Goal: Transaction & Acquisition: Purchase product/service

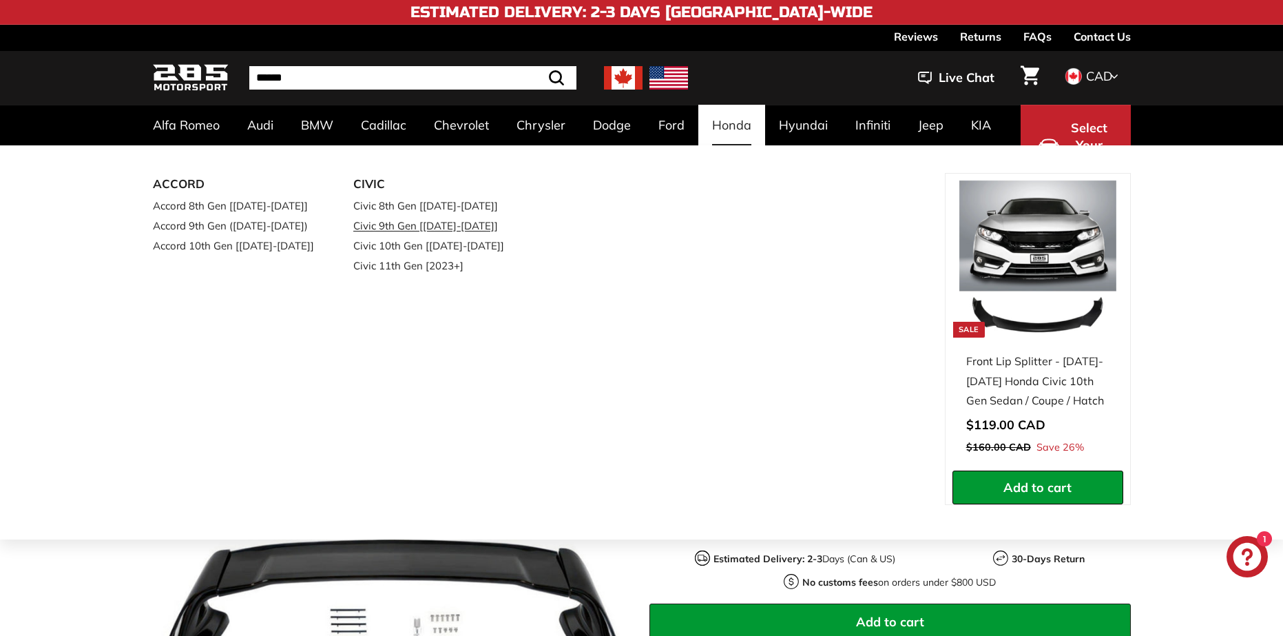
click at [391, 227] on link "Civic 9th Gen [[DATE]-[DATE]]" at bounding box center [434, 226] width 163 height 20
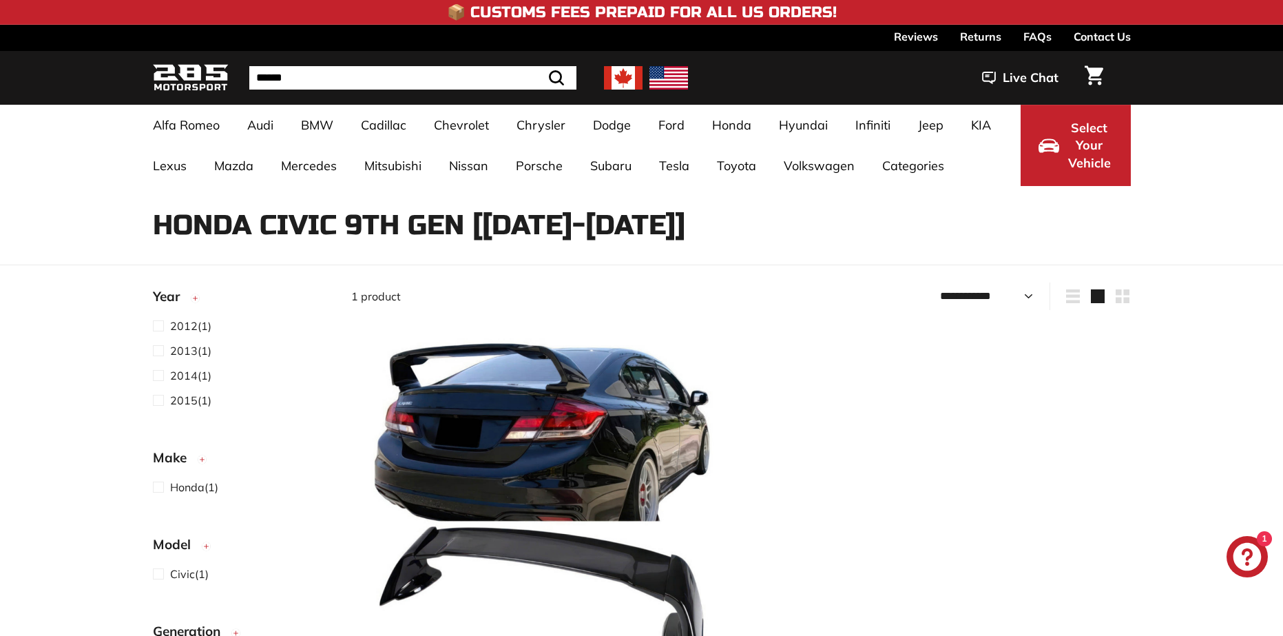
select select "**********"
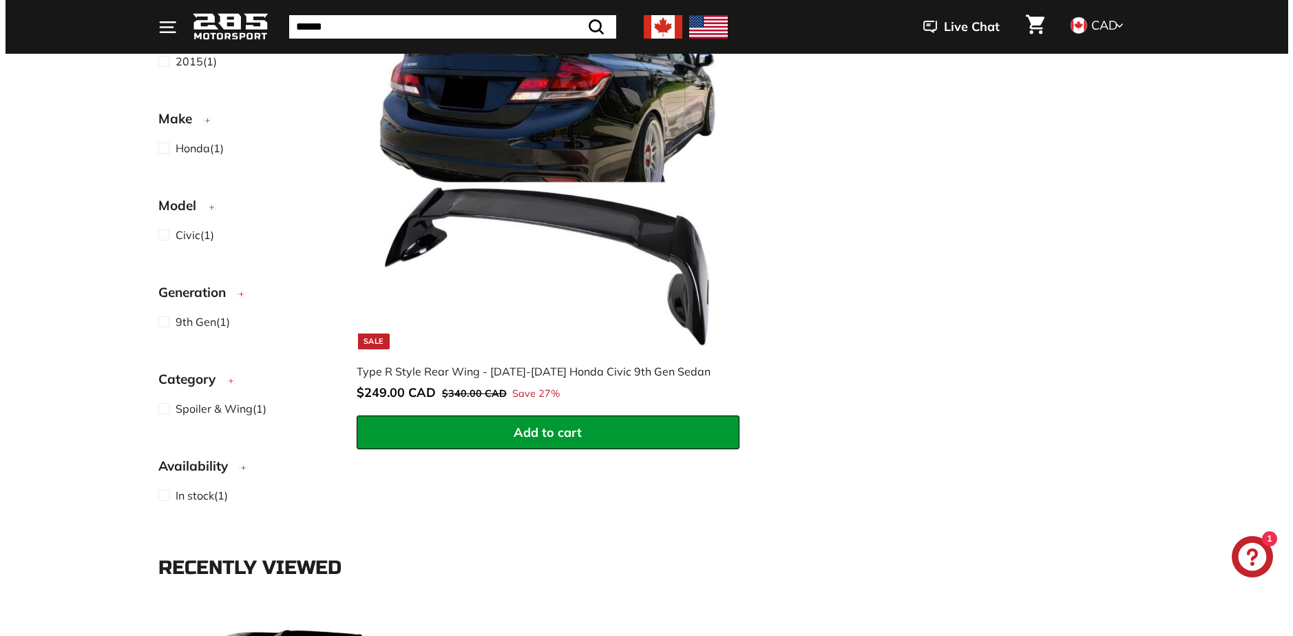
scroll to position [344, 0]
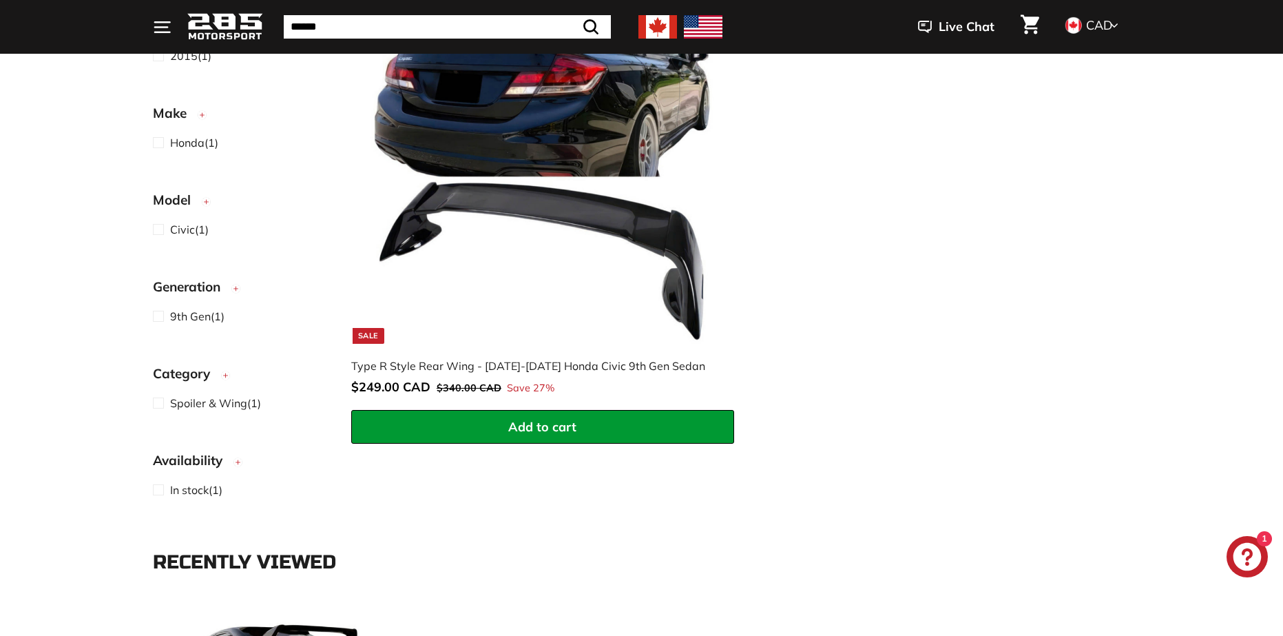
click at [483, 176] on img at bounding box center [542, 167] width 352 height 352
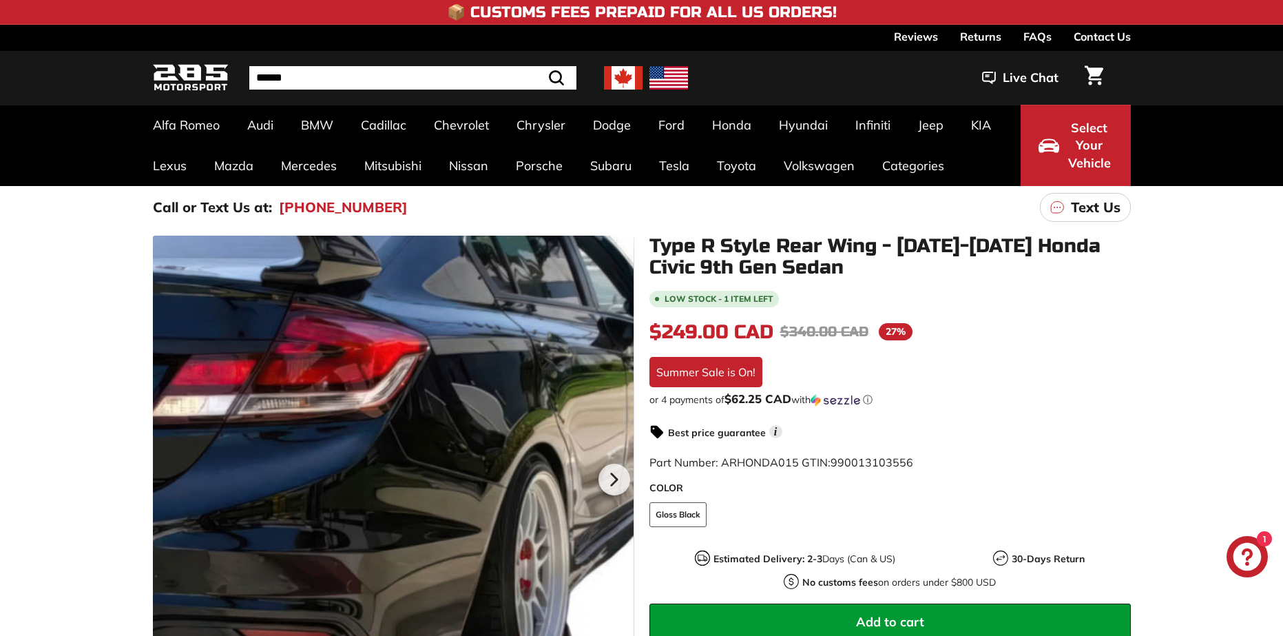
scroll to position [40, 0]
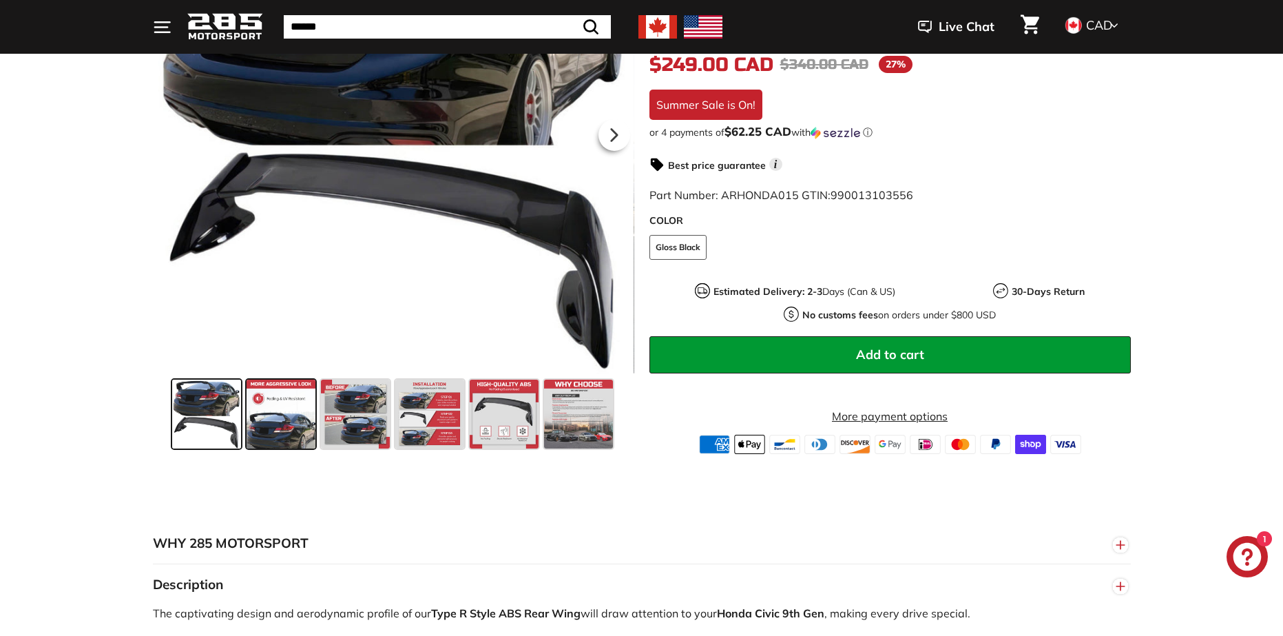
click at [259, 412] on span at bounding box center [281, 413] width 69 height 69
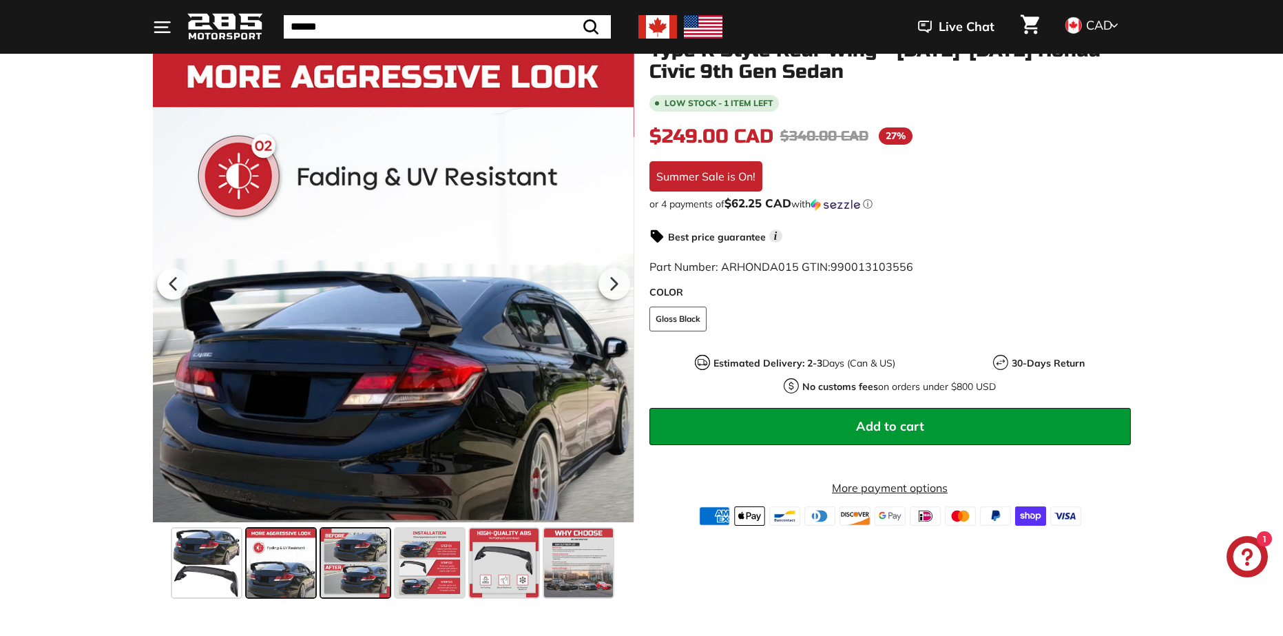
scroll to position [207, 0]
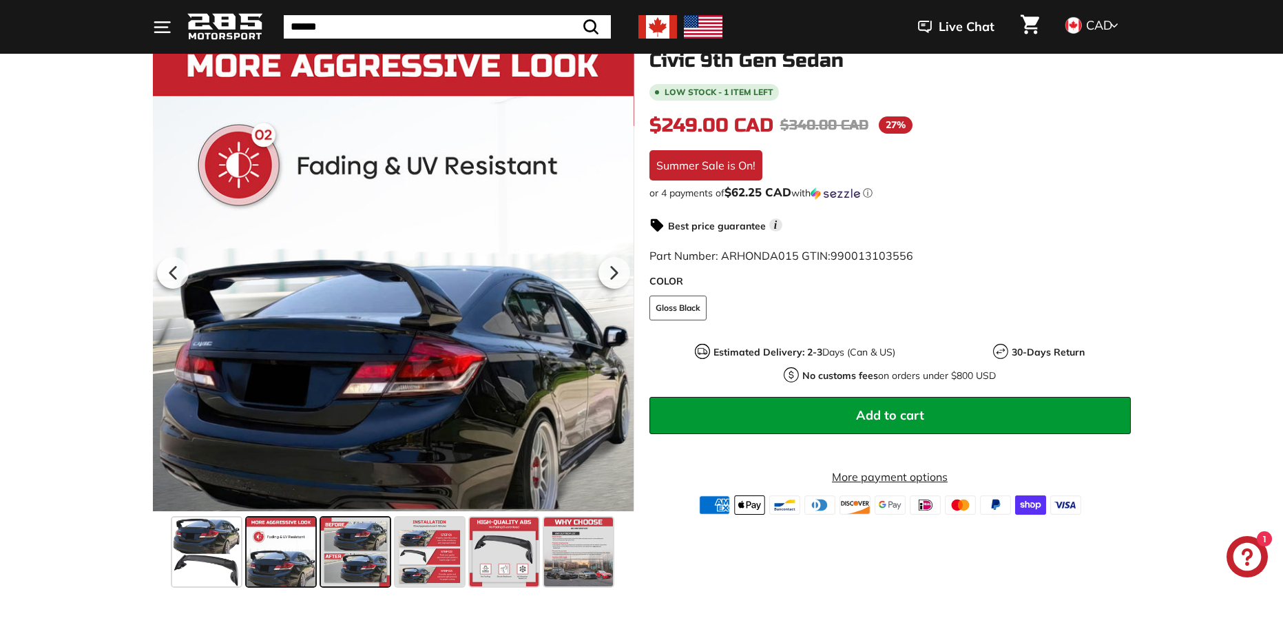
click at [360, 545] on span at bounding box center [355, 551] width 69 height 69
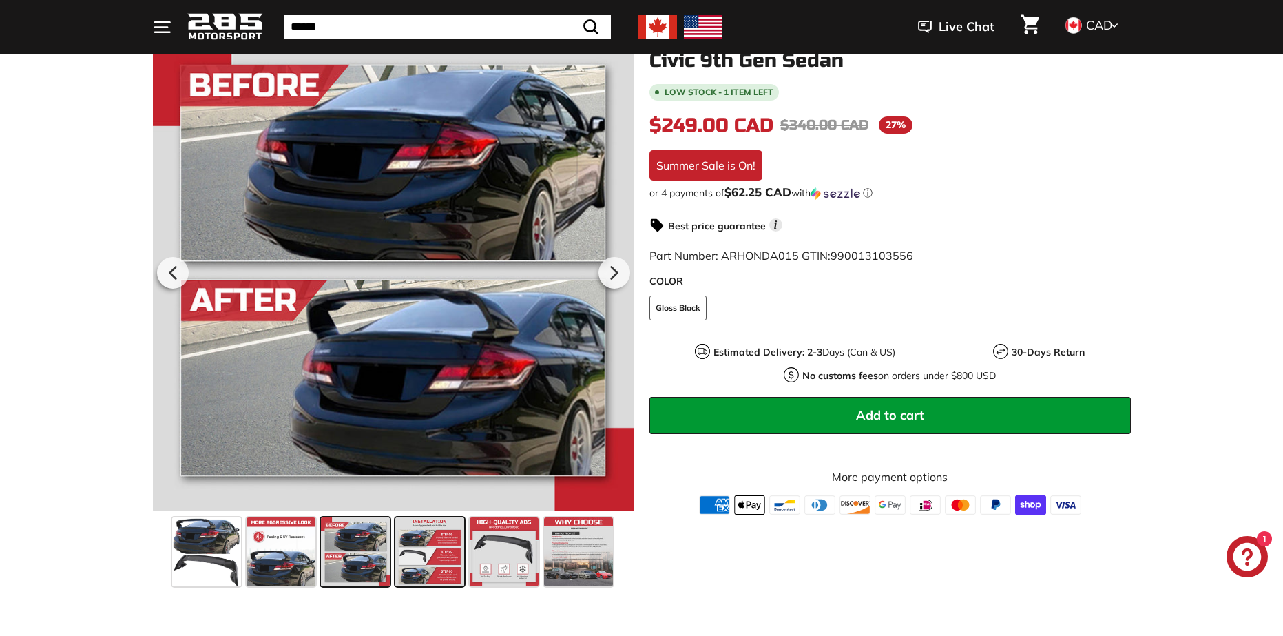
click at [412, 553] on span at bounding box center [429, 551] width 69 height 69
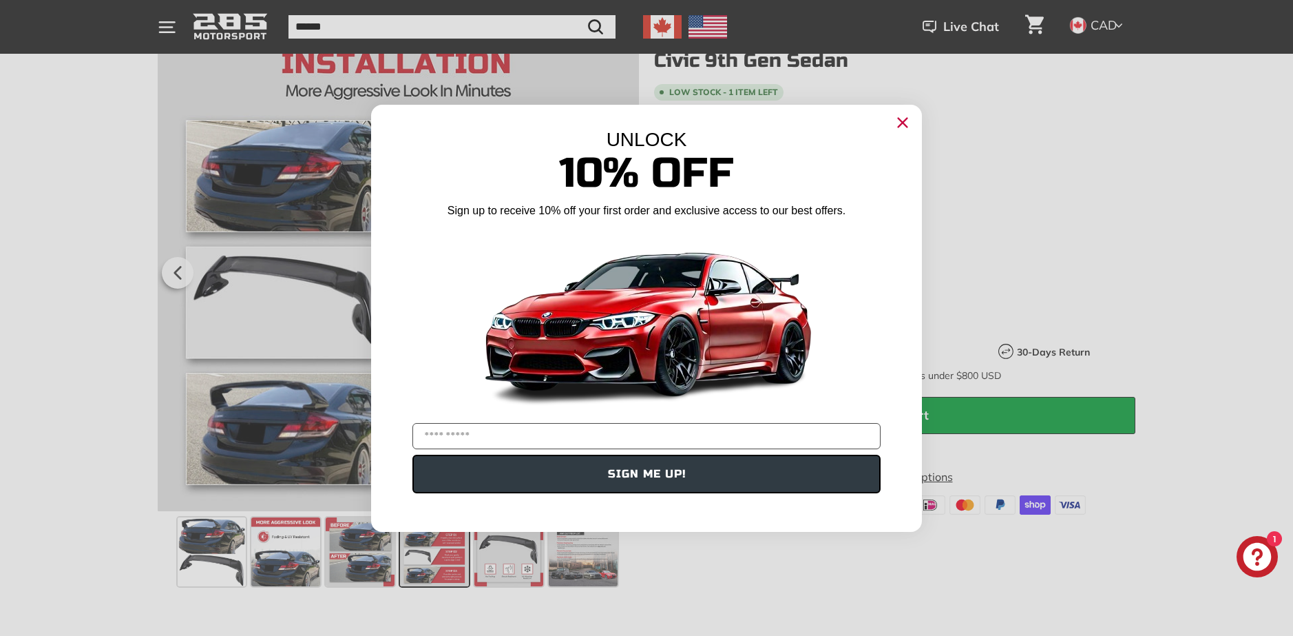
click at [906, 125] on icon "Close dialog" at bounding box center [903, 122] width 9 height 9
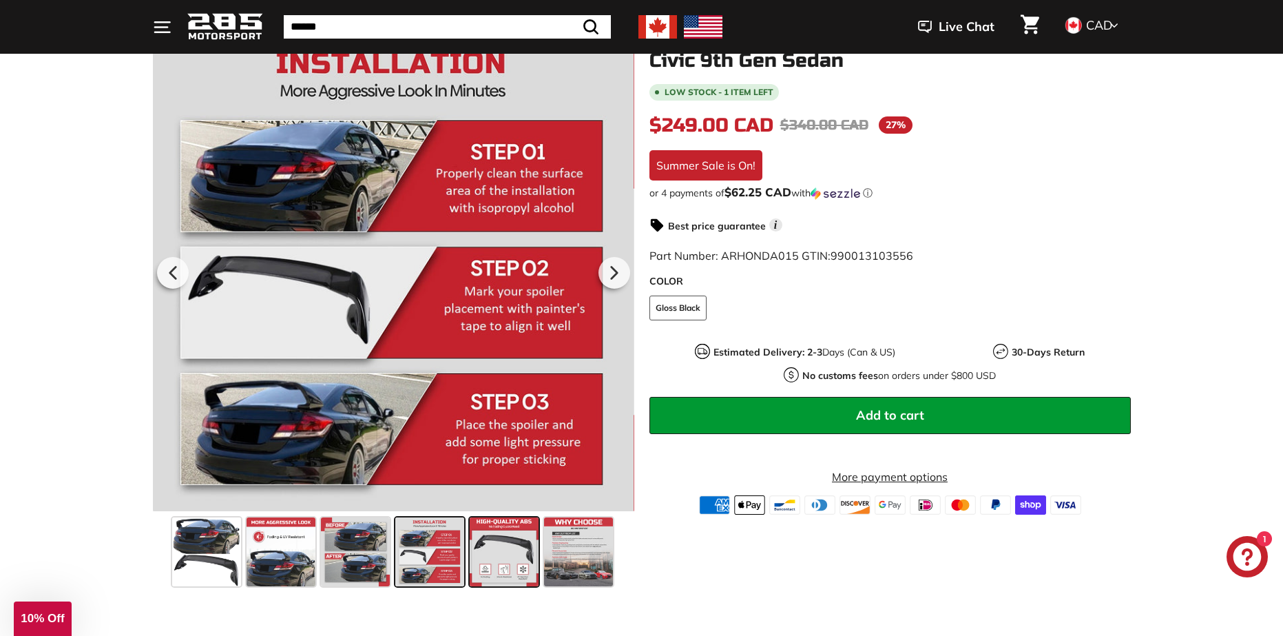
click at [470, 540] on span at bounding box center [504, 551] width 69 height 69
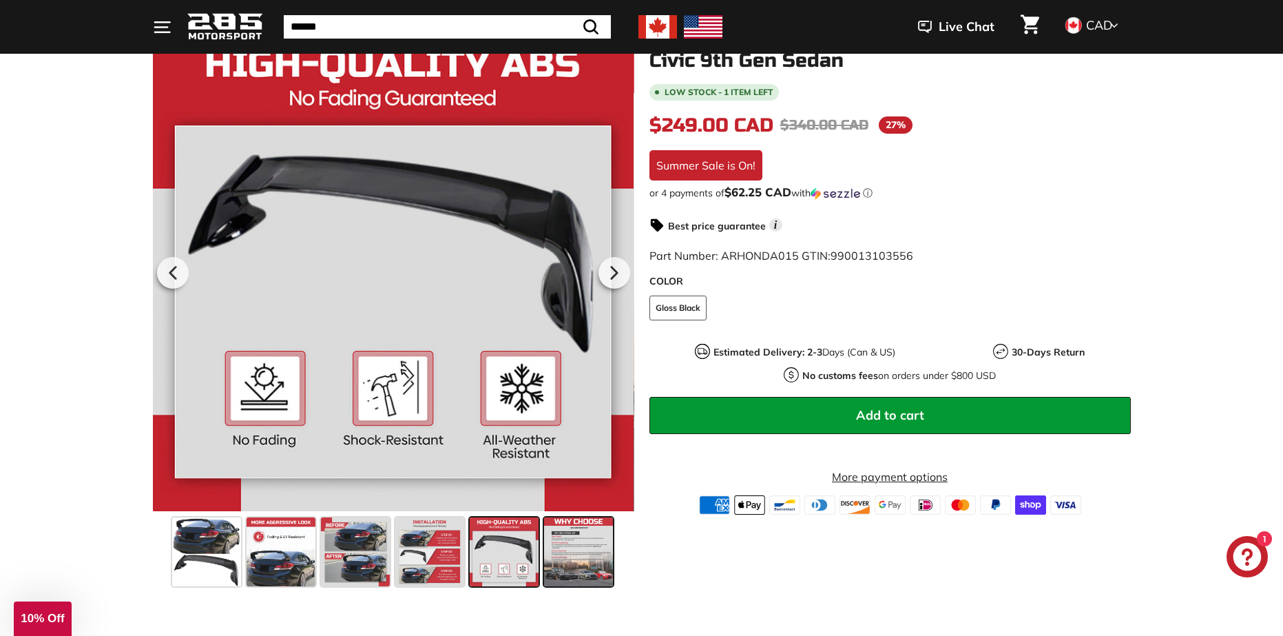
click at [589, 557] on span at bounding box center [578, 551] width 69 height 69
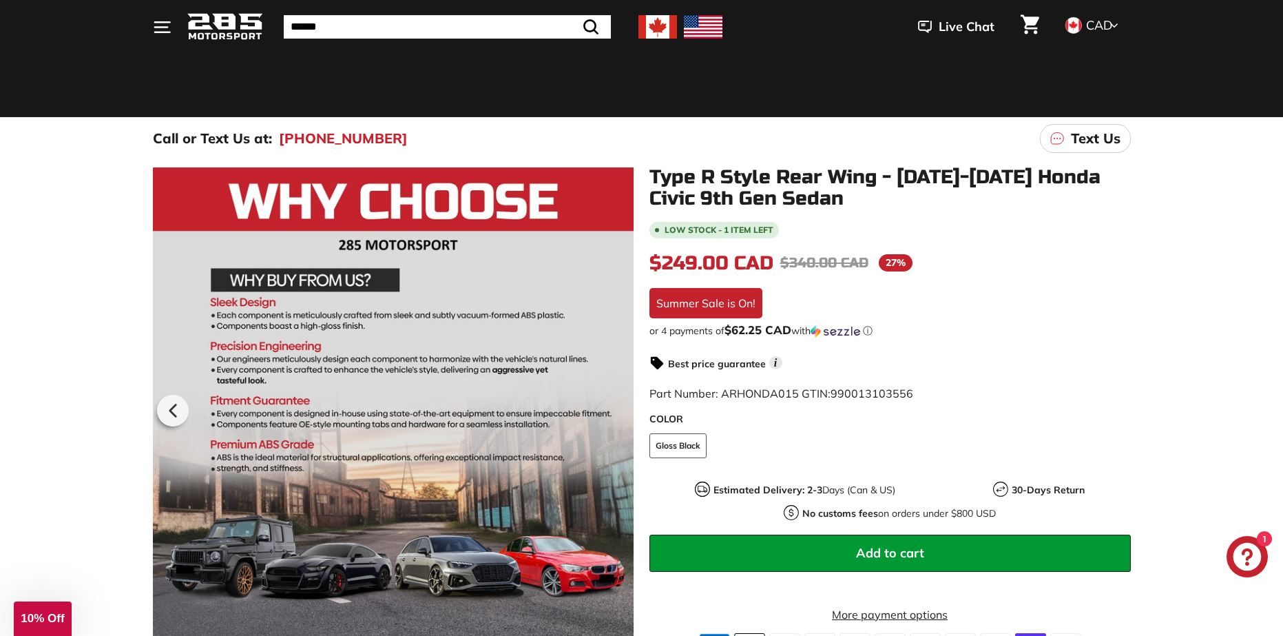
scroll to position [0, 0]
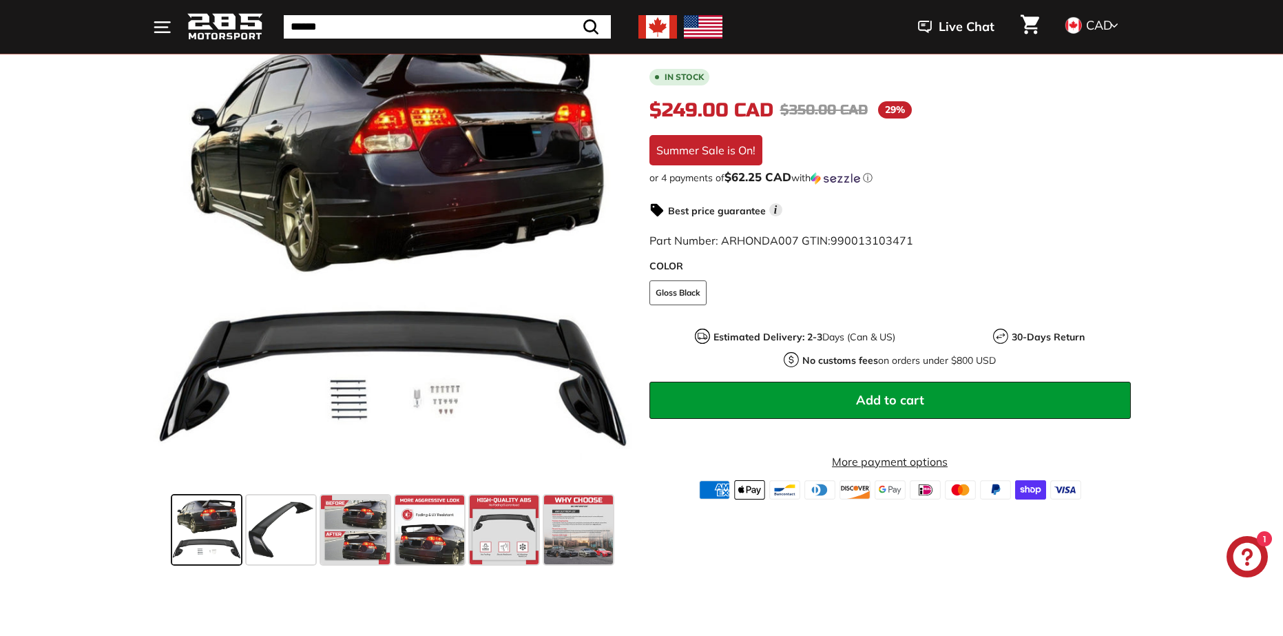
scroll to position [275, 0]
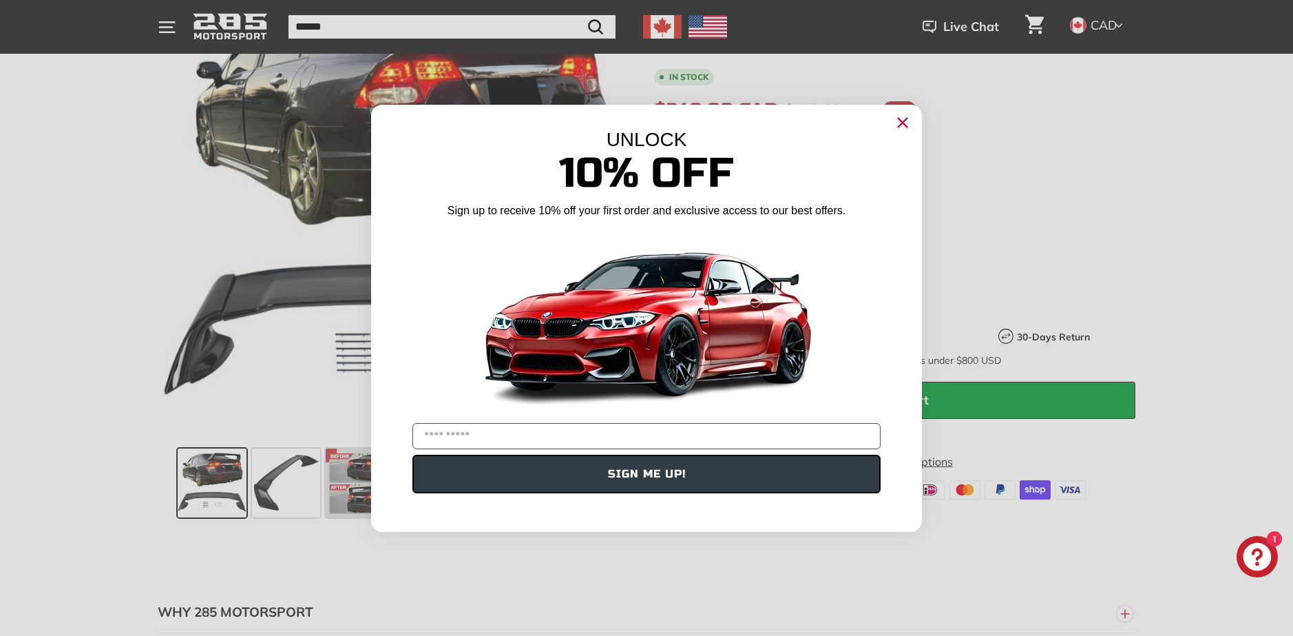
click at [903, 124] on circle "Close dialog" at bounding box center [903, 122] width 21 height 21
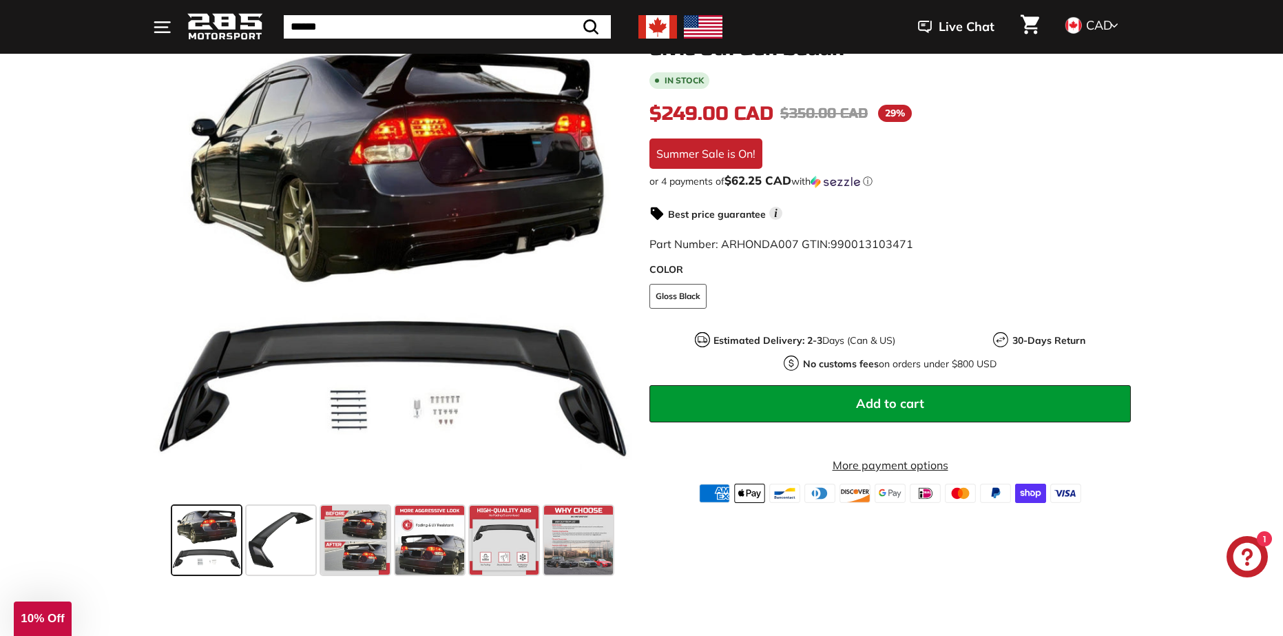
scroll to position [0, 0]
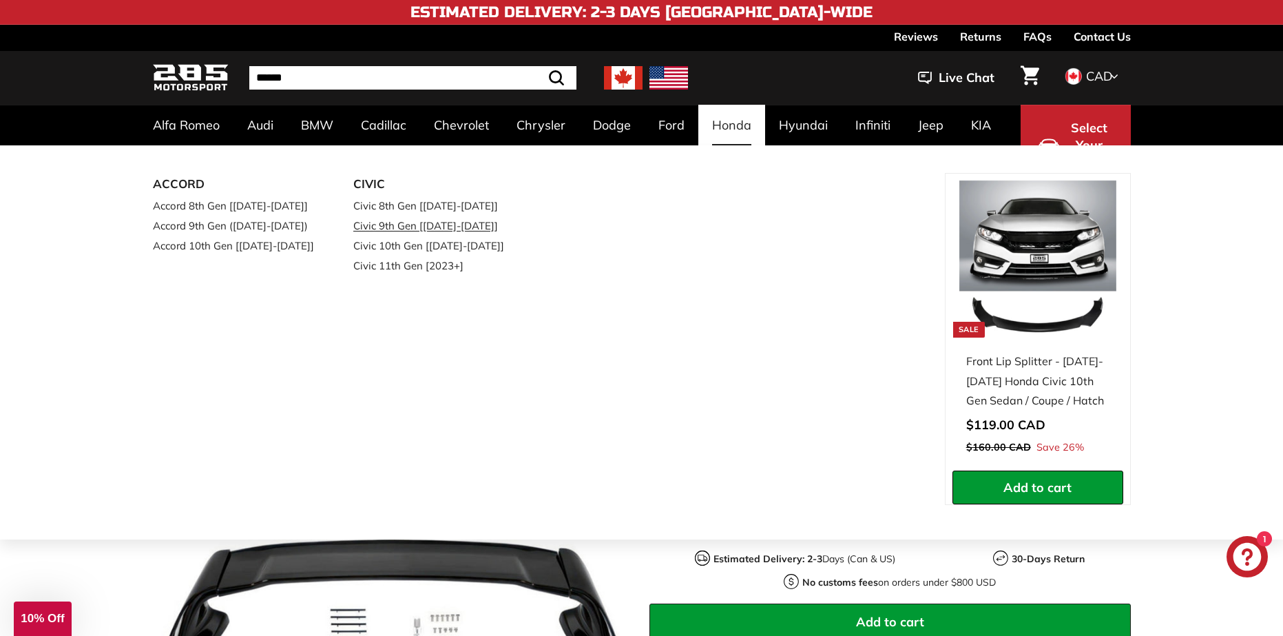
click at [431, 223] on link "Civic 9th Gen [[DATE]-[DATE]]" at bounding box center [434, 226] width 163 height 20
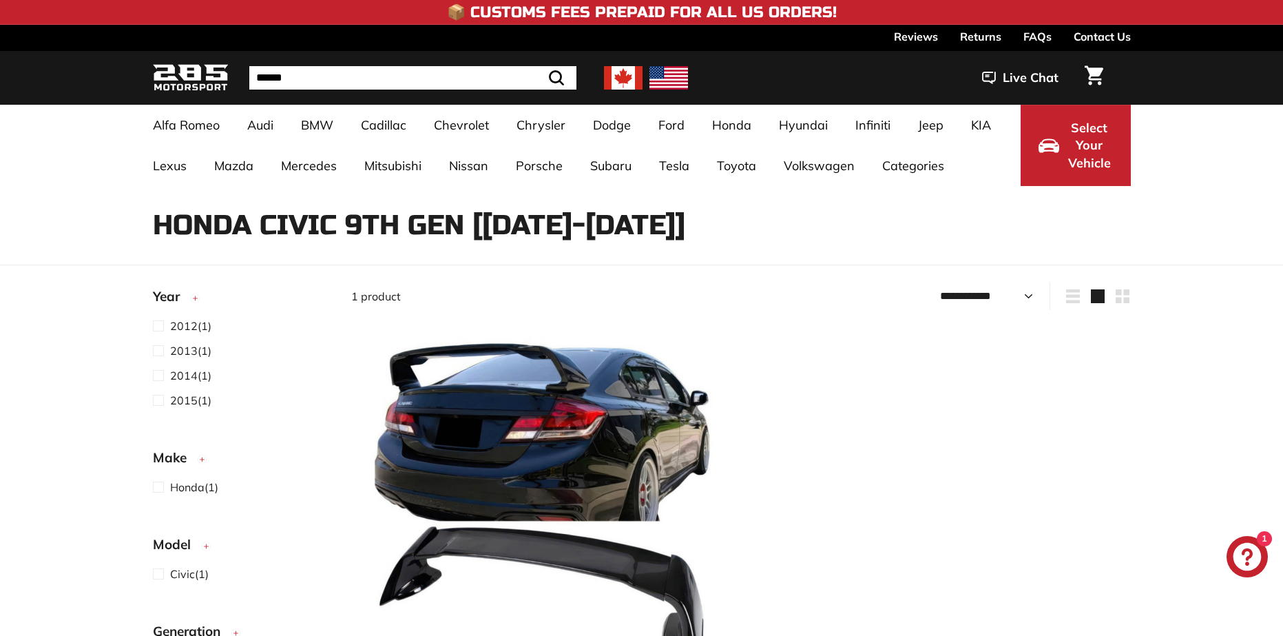
select select "**********"
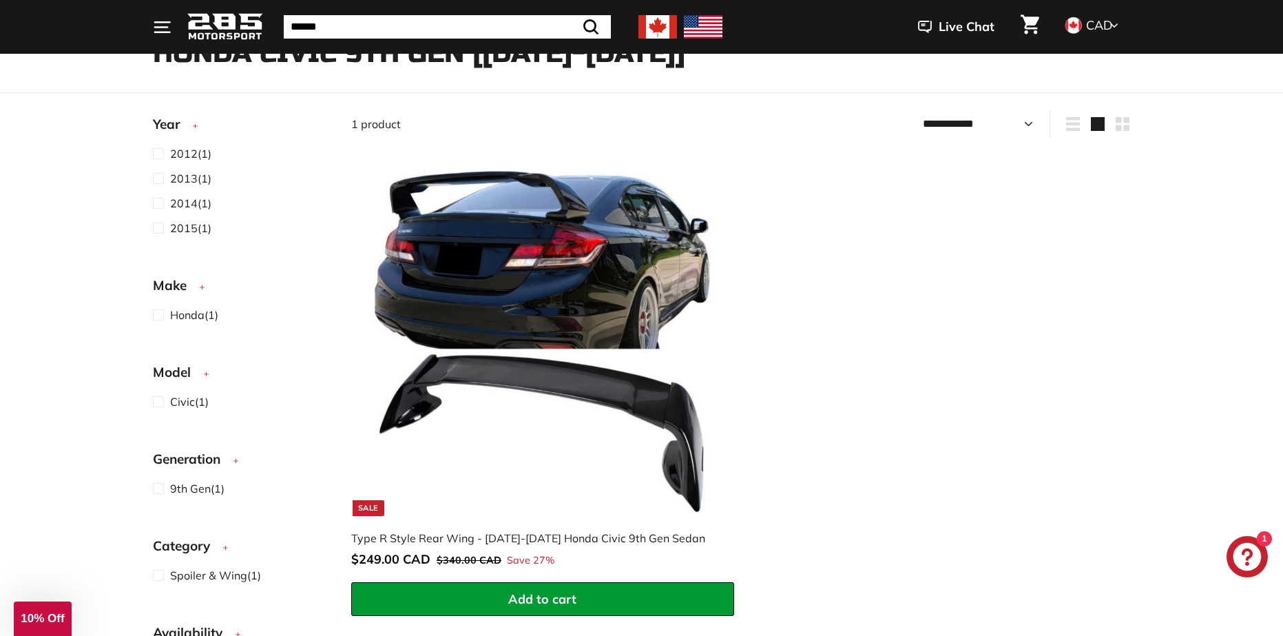
scroll to position [207, 0]
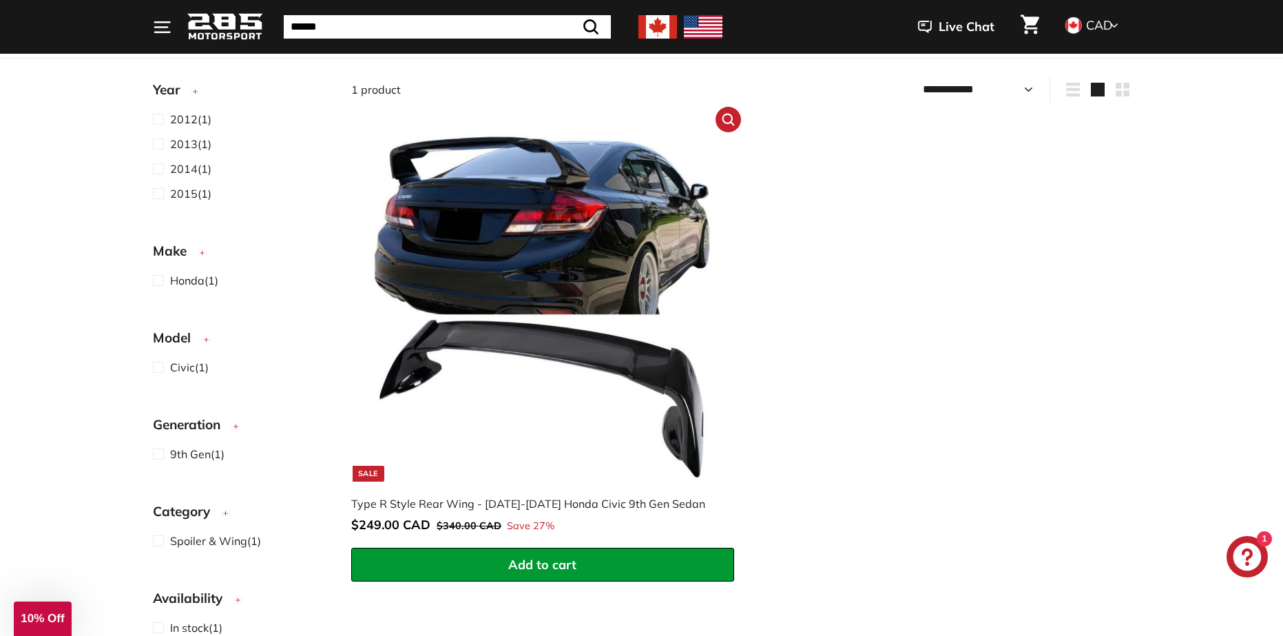
click at [619, 261] on img at bounding box center [542, 305] width 352 height 352
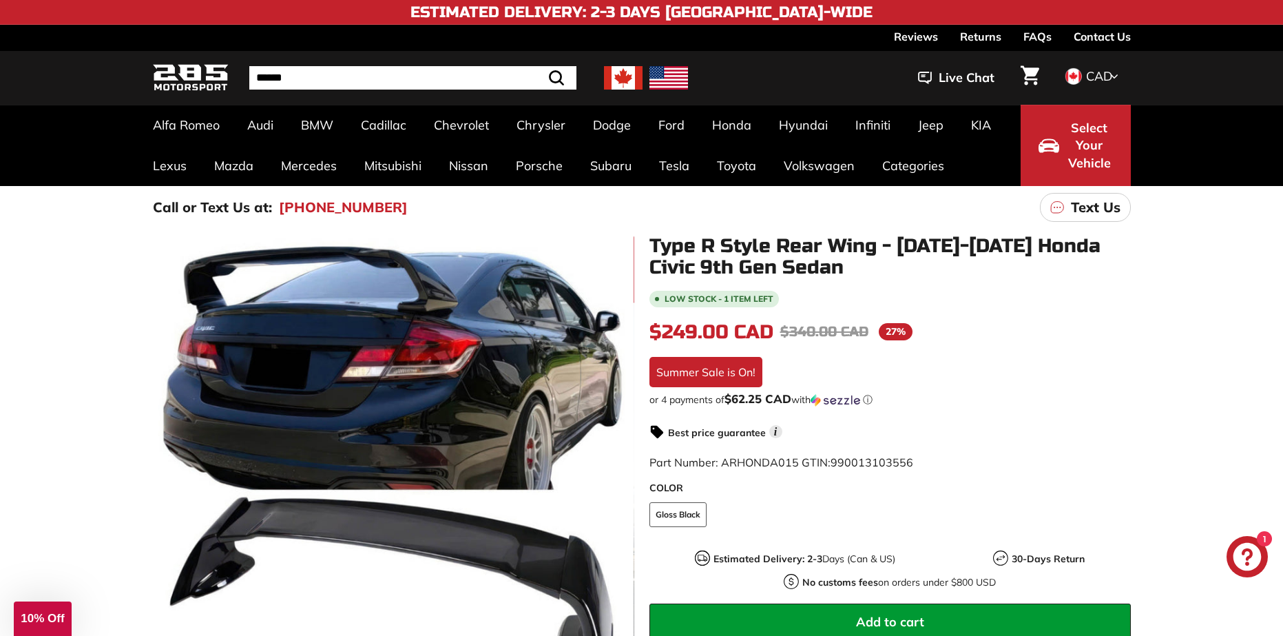
drag, startPoint x: 720, startPoint y: 300, endPoint x: 772, endPoint y: 292, distance: 52.2
click at [772, 292] on span "Low stock - 1 item left" at bounding box center [713, 299] width 129 height 17
drag, startPoint x: 972, startPoint y: 346, endPoint x: 978, endPoint y: 356, distance: 11.1
click at [972, 347] on div "Low stock - 1 item left $249.00 CAD $249.00 CAD Regular price $340.00 CAD $340.…" at bounding box center [889, 505] width 481 height 433
drag, startPoint x: 921, startPoint y: 246, endPoint x: 1042, endPoint y: 315, distance: 139.4
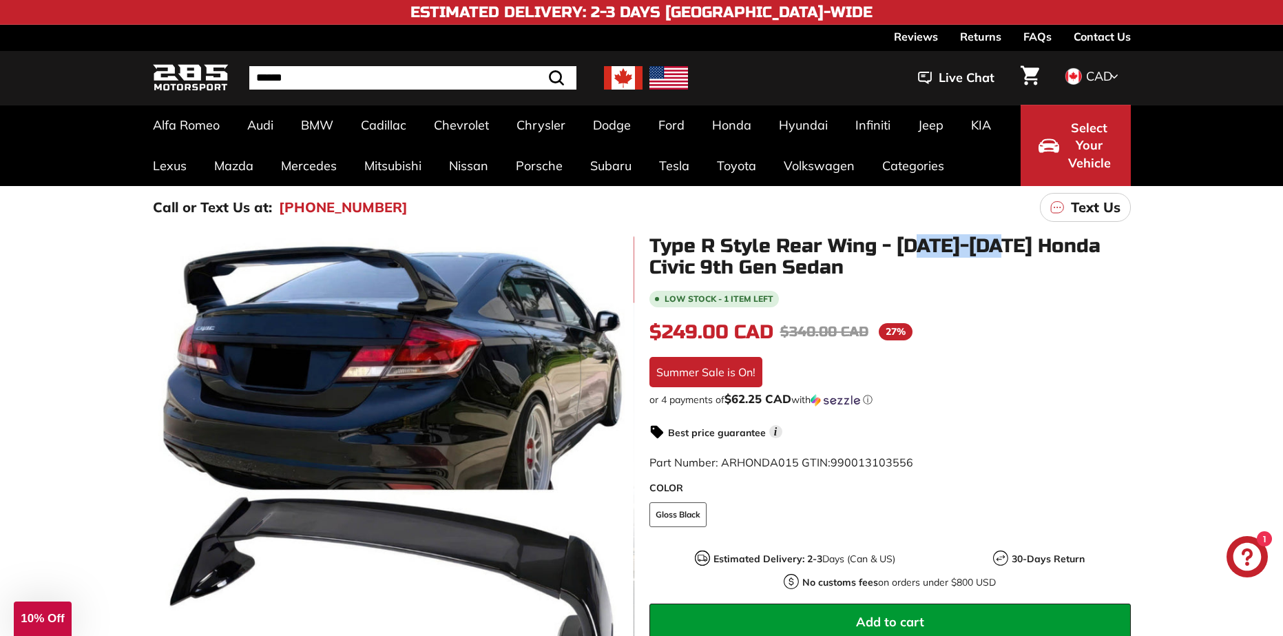
click at [997, 250] on h1 "Type R Style Rear Wing - [DATE]-[DATE] Honda Civic 9th Gen Sedan" at bounding box center [889, 257] width 481 height 43
drag, startPoint x: 1043, startPoint y: 317, endPoint x: 1055, endPoint y: 307, distance: 15.2
click at [1047, 315] on div "Low stock - 1 item left $249.00 CAD $249.00 CAD Regular price $340.00 CAD $340.…" at bounding box center [889, 505] width 481 height 433
drag, startPoint x: 656, startPoint y: 269, endPoint x: 798, endPoint y: 273, distance: 142.6
click at [798, 273] on h1 "Type R Style Rear Wing - [DATE]-[DATE] Honda Civic 9th Gen Sedan" at bounding box center [889, 257] width 481 height 43
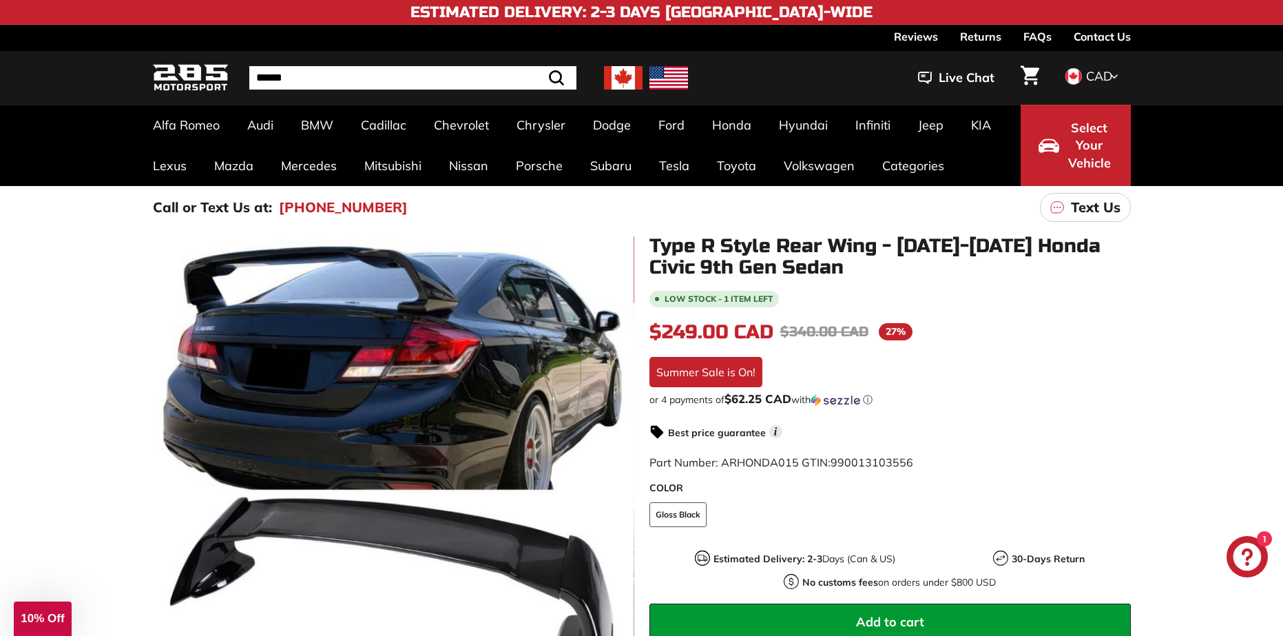
click at [922, 309] on div "Low stock - 1 item left $249.00 CAD $249.00 CAD Regular price $340.00 CAD $340.…" at bounding box center [889, 505] width 481 height 433
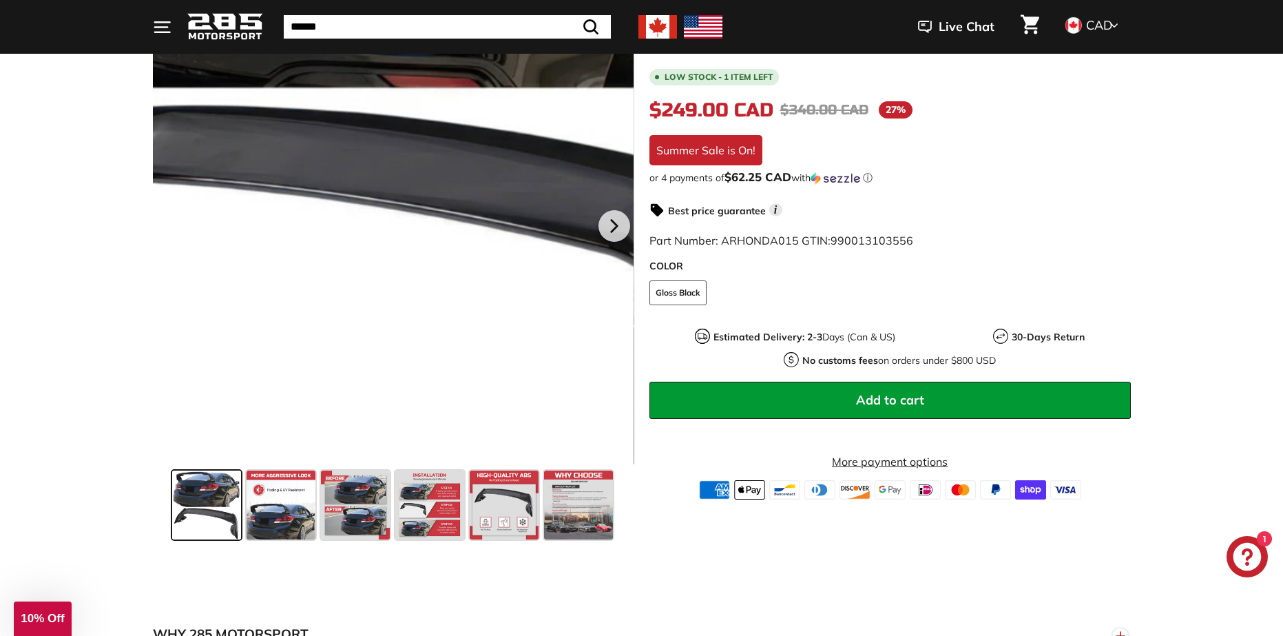
scroll to position [275, 0]
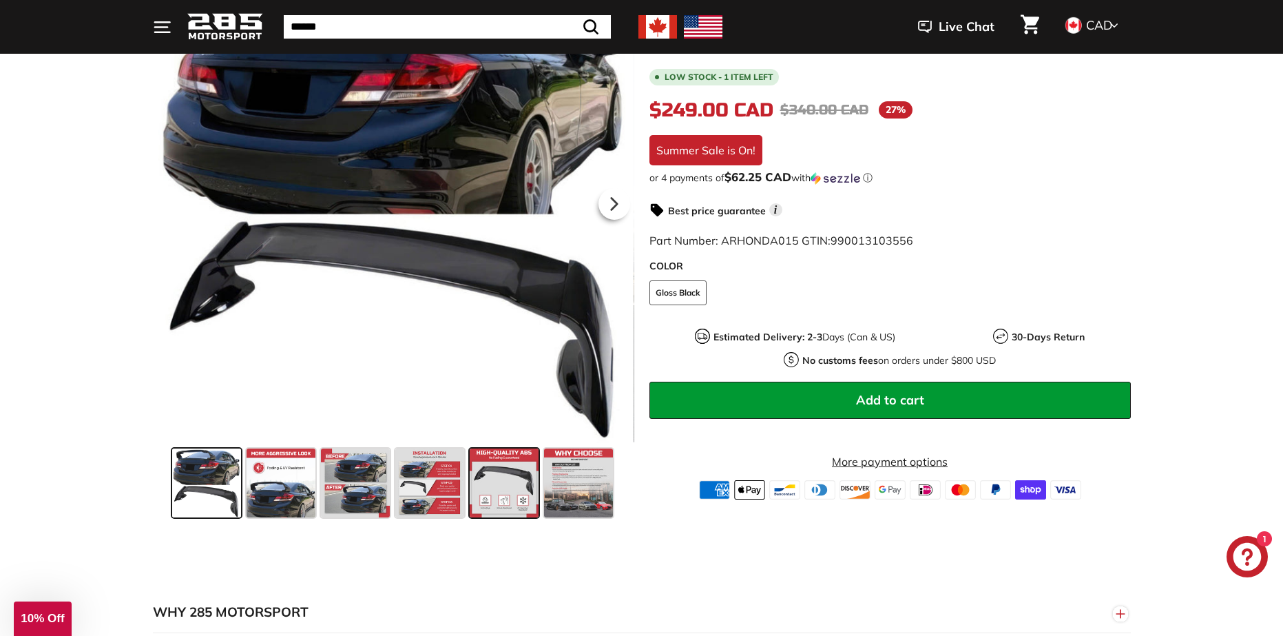
click at [494, 497] on span at bounding box center [504, 482] width 69 height 69
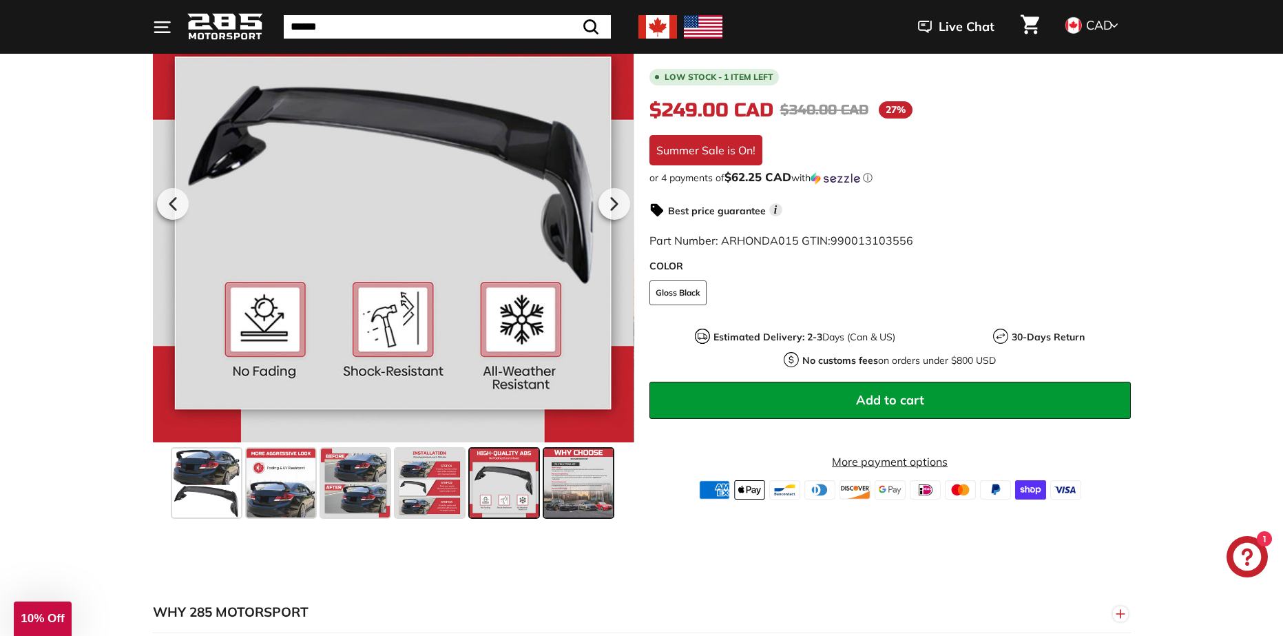
click at [569, 483] on span at bounding box center [578, 482] width 69 height 69
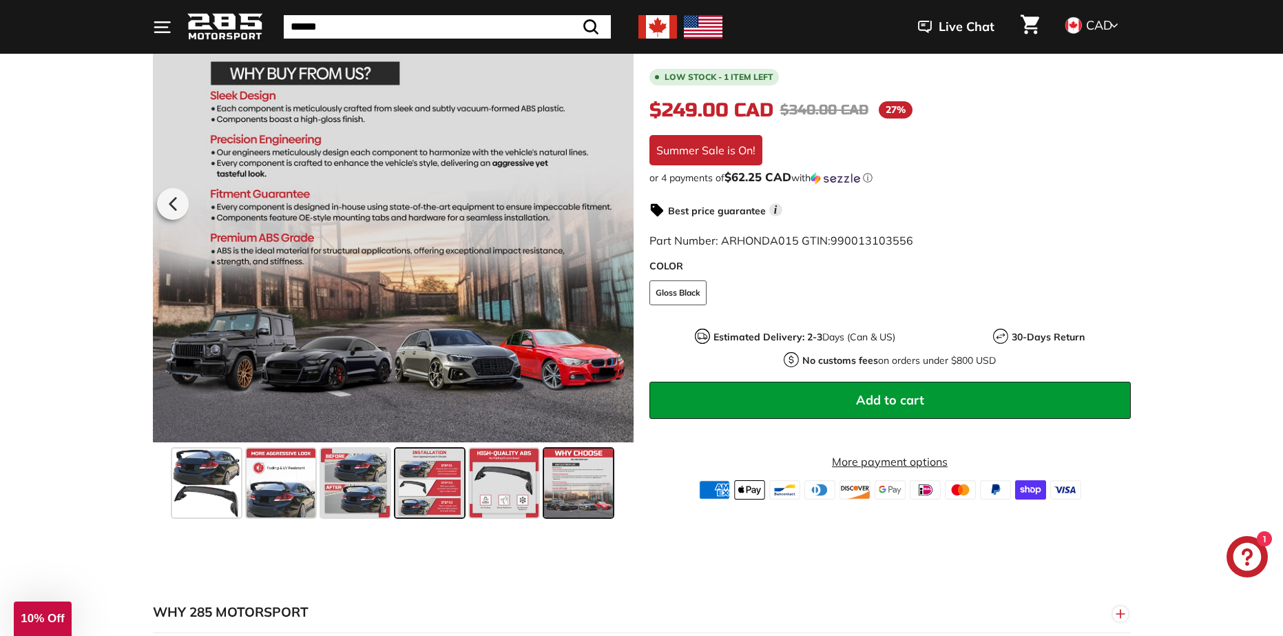
click at [415, 495] on span at bounding box center [429, 482] width 69 height 69
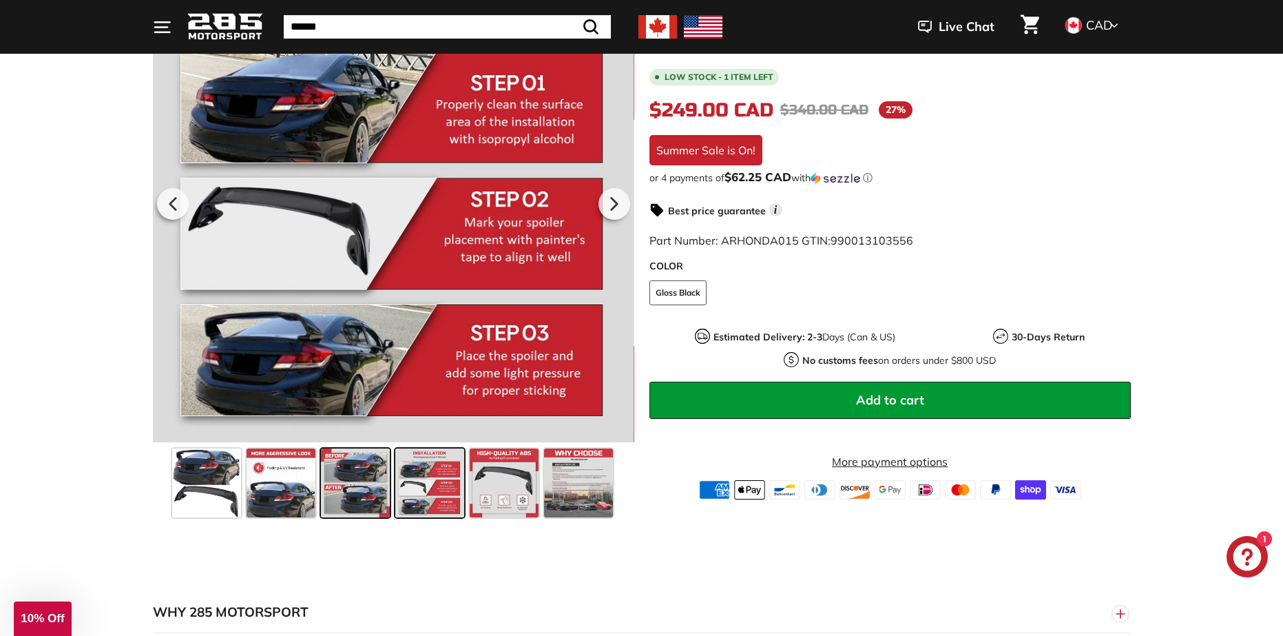
click at [344, 472] on span at bounding box center [355, 482] width 69 height 69
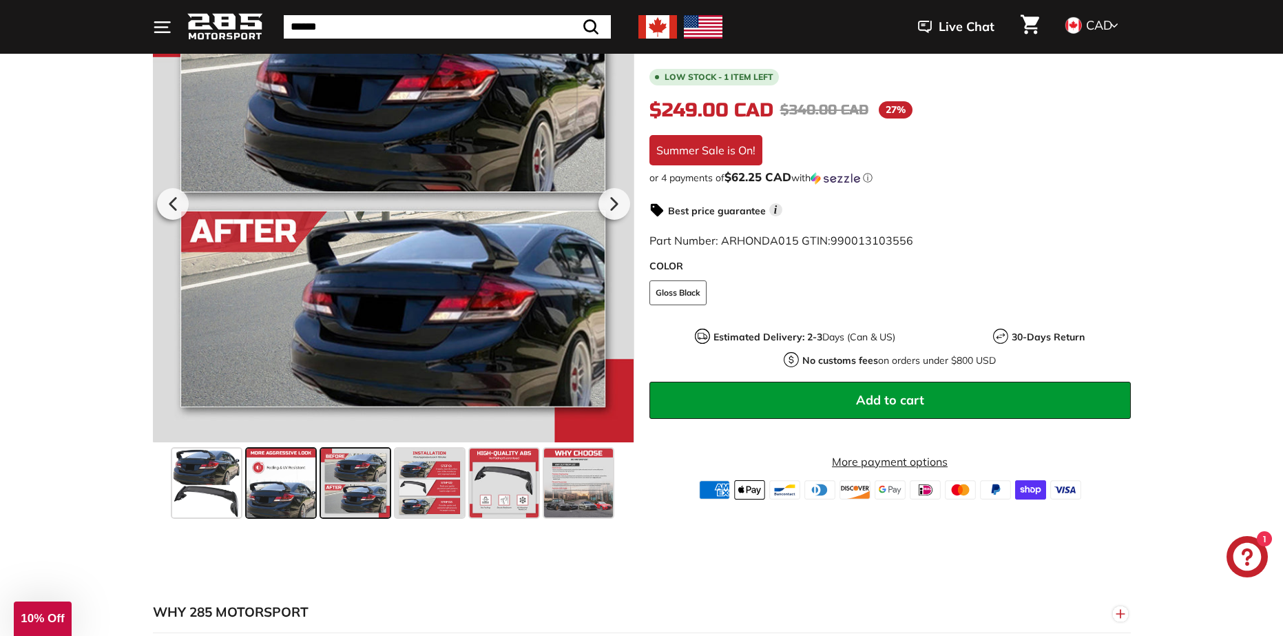
click at [289, 484] on span at bounding box center [281, 482] width 69 height 69
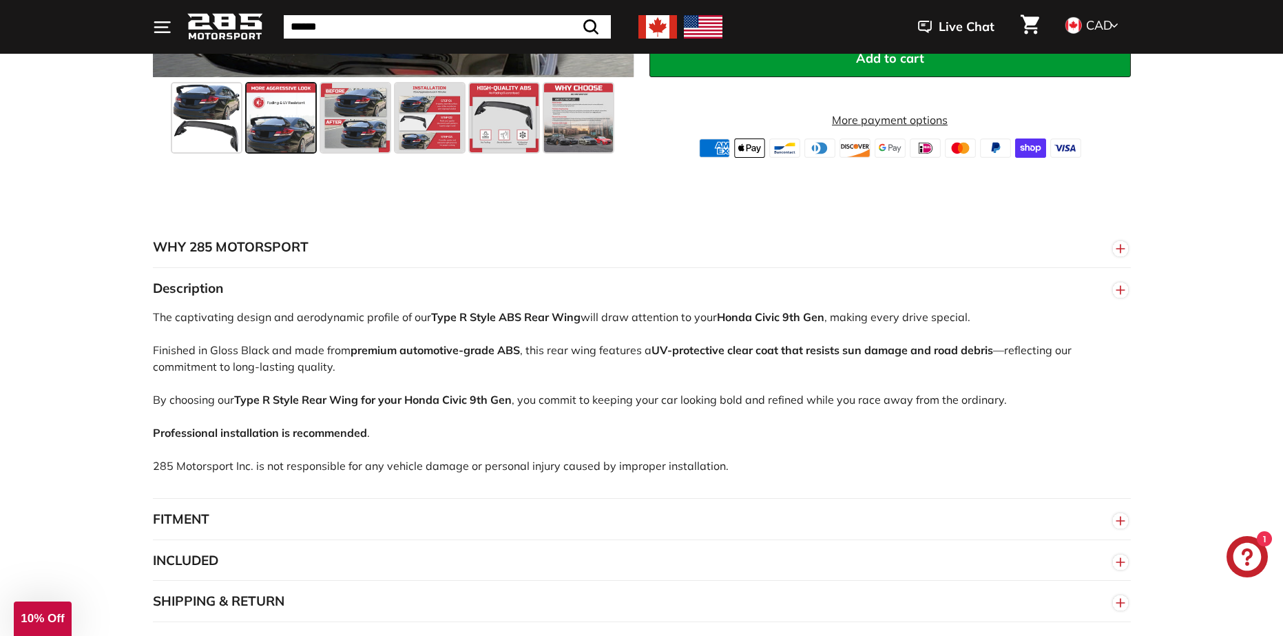
scroll to position [689, 0]
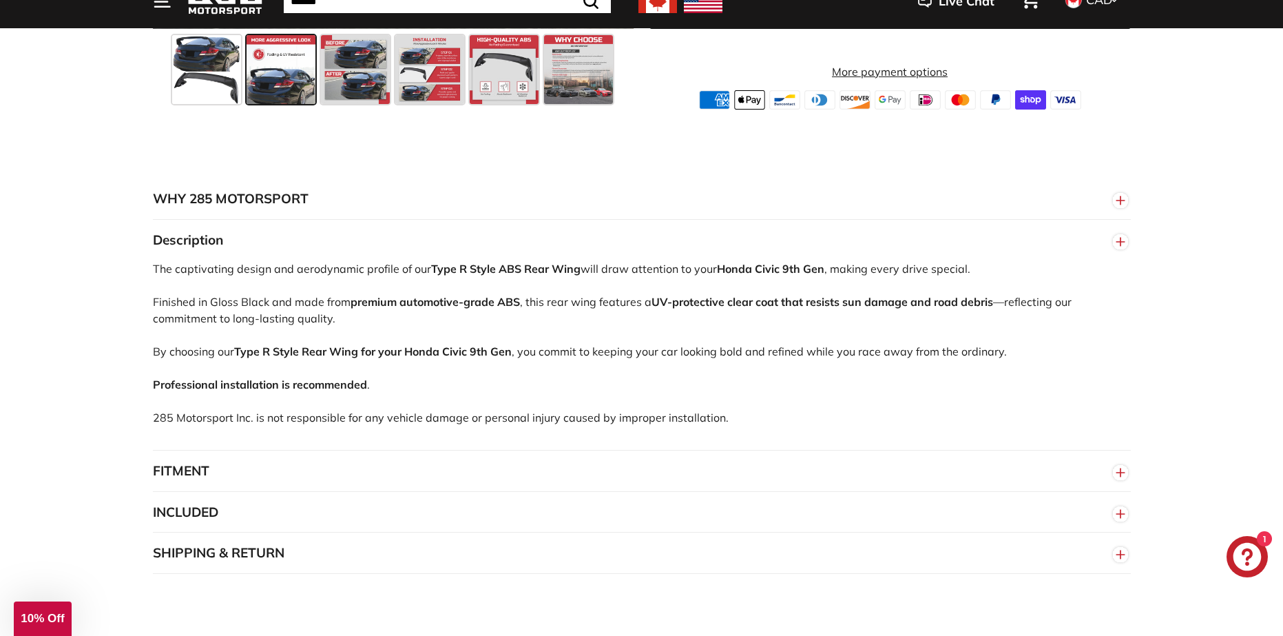
click at [310, 469] on button "FITMENT" at bounding box center [642, 470] width 978 height 41
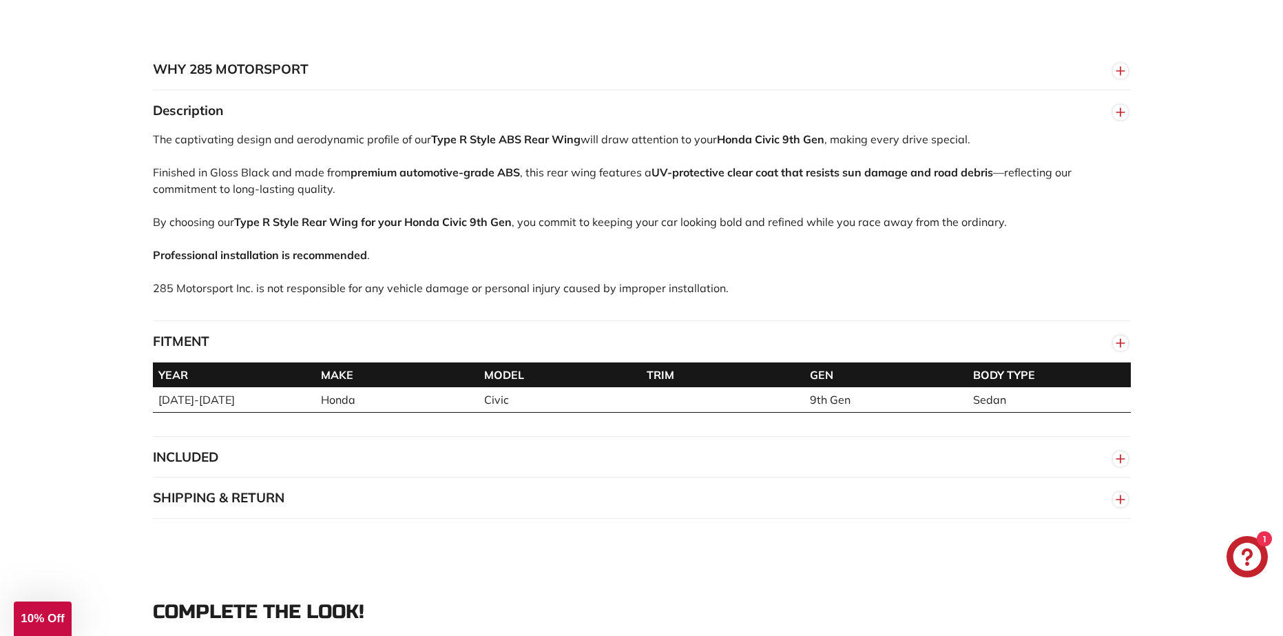
scroll to position [826, 0]
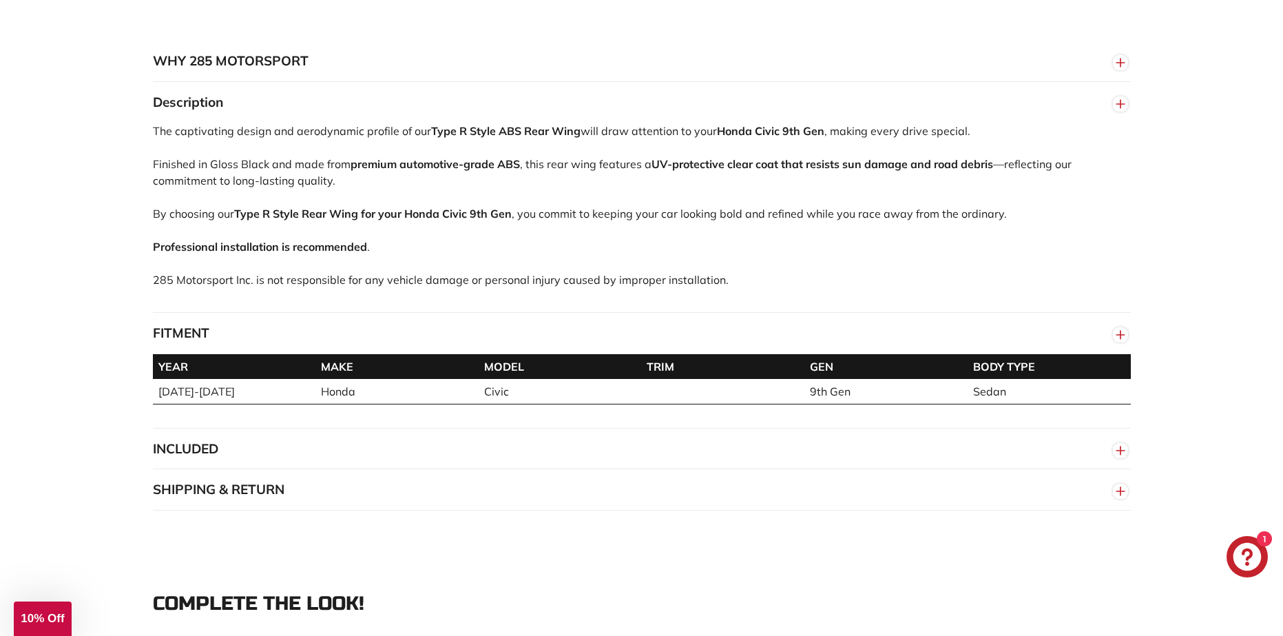
click at [335, 438] on button "INCLUDED" at bounding box center [642, 448] width 978 height 41
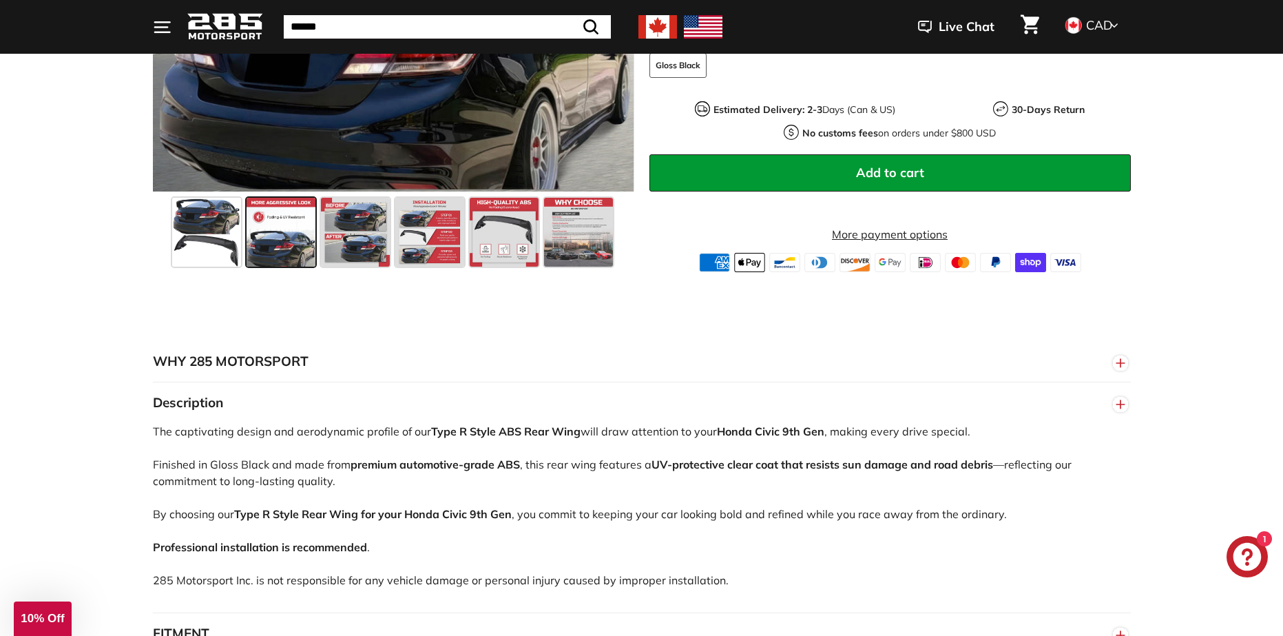
scroll to position [413, 0]
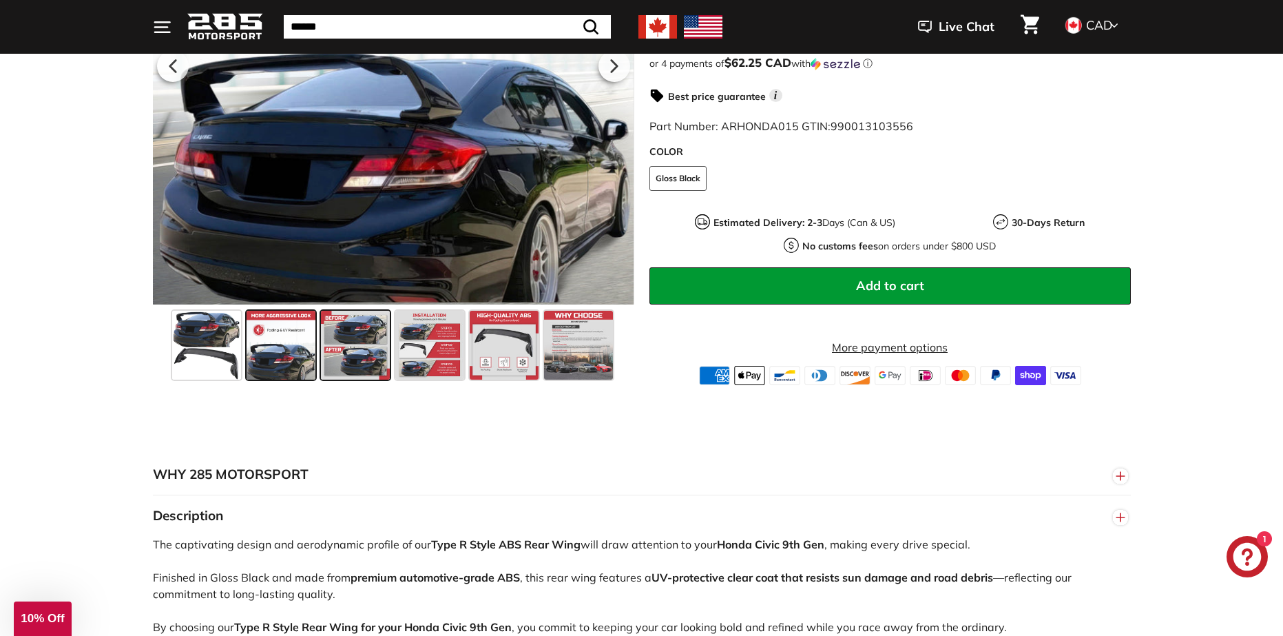
click at [358, 332] on span at bounding box center [355, 345] width 69 height 69
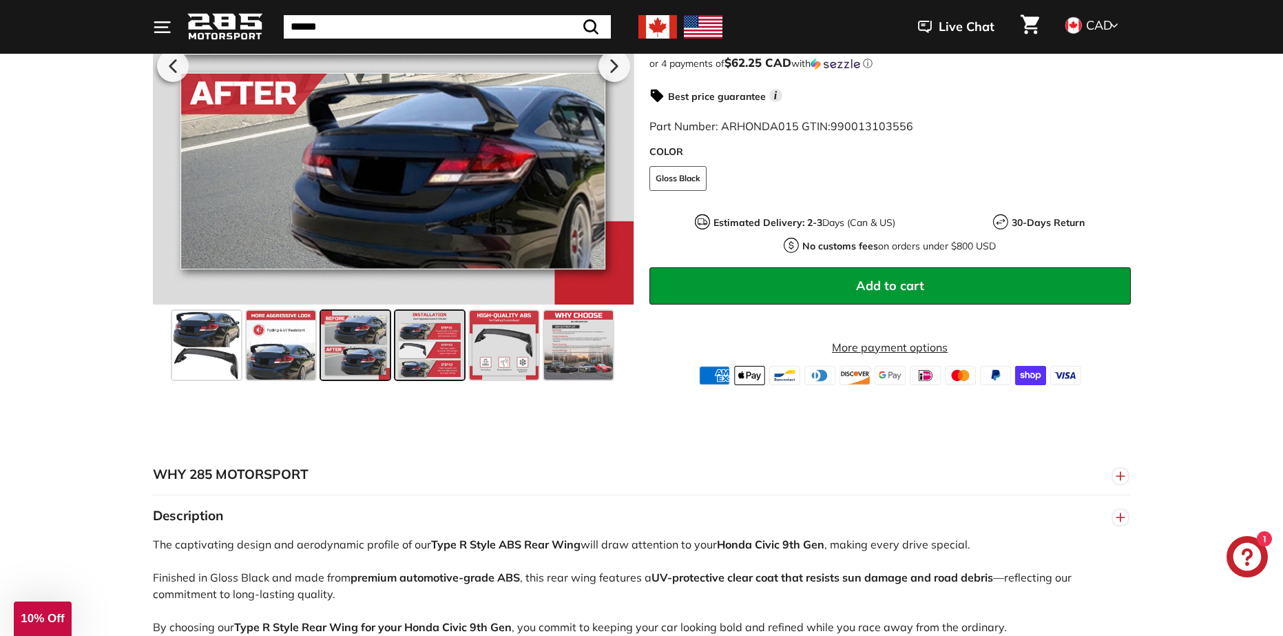
click at [413, 335] on span at bounding box center [429, 345] width 69 height 69
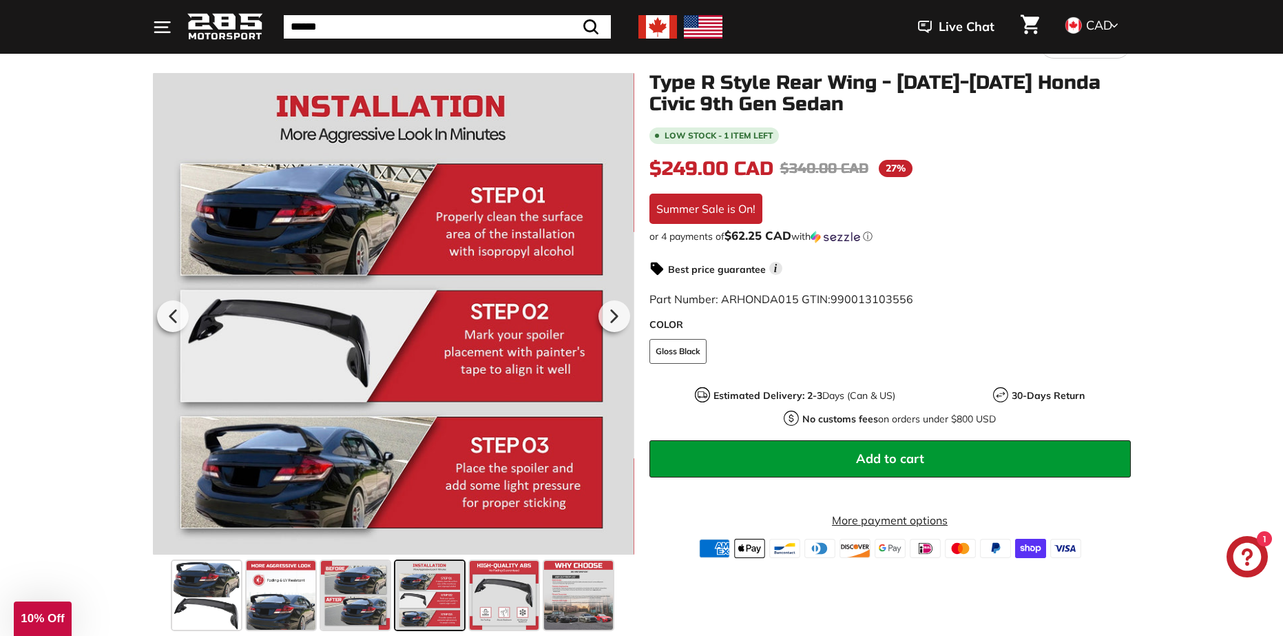
scroll to position [0, 0]
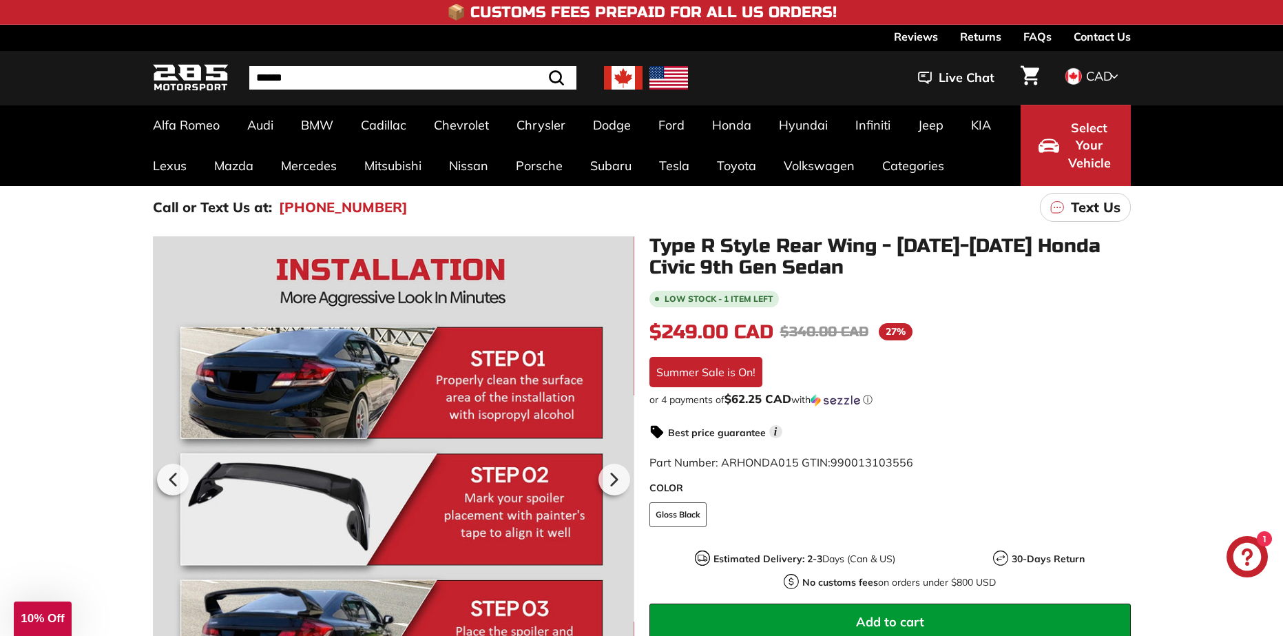
click at [1089, 138] on span "Select Your Vehicle" at bounding box center [1089, 145] width 47 height 53
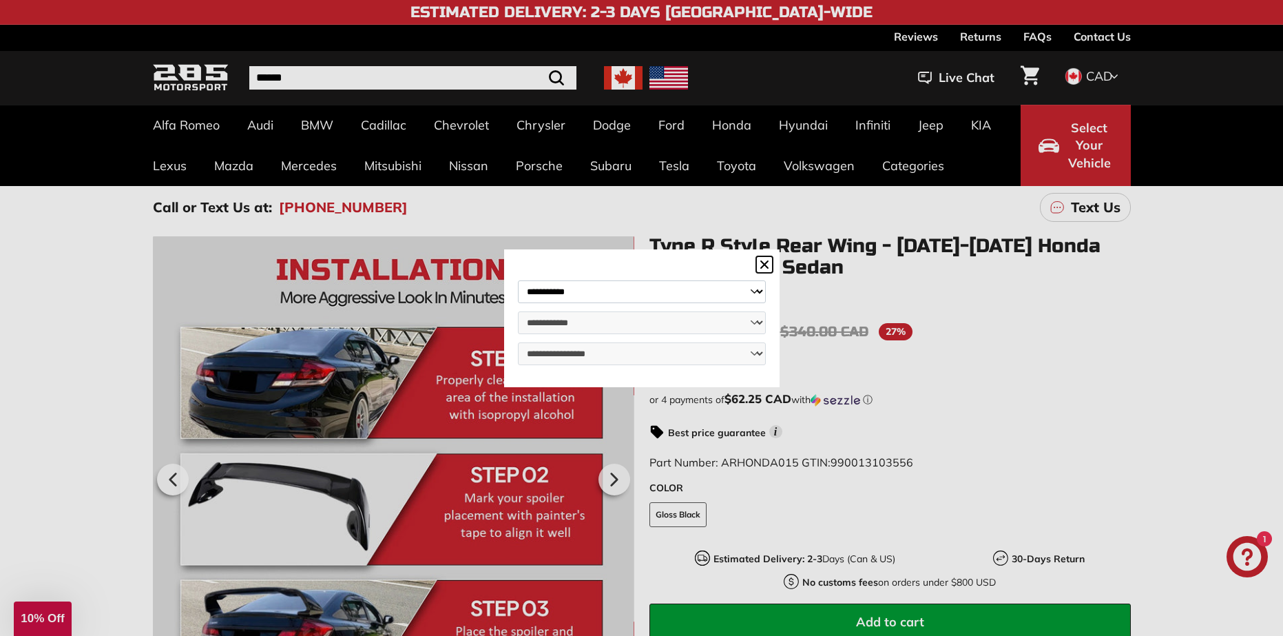
click at [587, 284] on select "**********" at bounding box center [642, 291] width 248 height 23
select select "*****"
click at [518, 280] on select "**********" at bounding box center [642, 291] width 248 height 23
click at [623, 317] on select "**********" at bounding box center [642, 322] width 248 height 23
select select "*****"
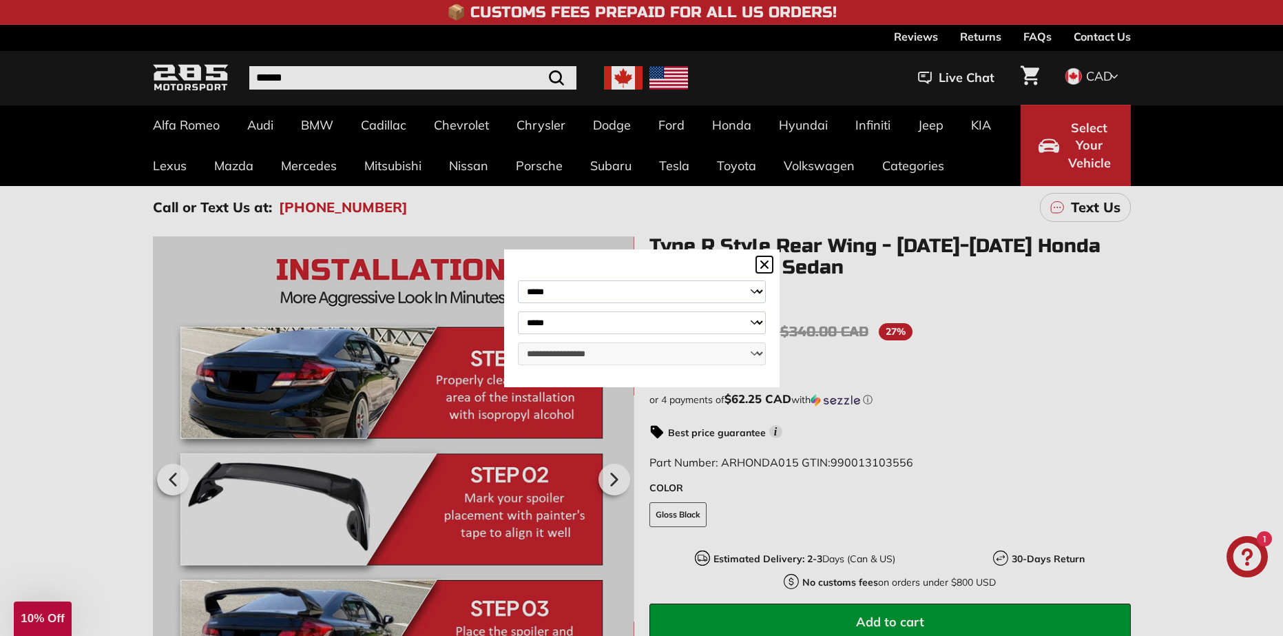
click at [518, 311] on select "**********" at bounding box center [642, 322] width 248 height 23
click at [597, 355] on select "**********" at bounding box center [642, 353] width 248 height 23
select select "**********"
click at [518, 343] on select "**********" at bounding box center [642, 353] width 248 height 23
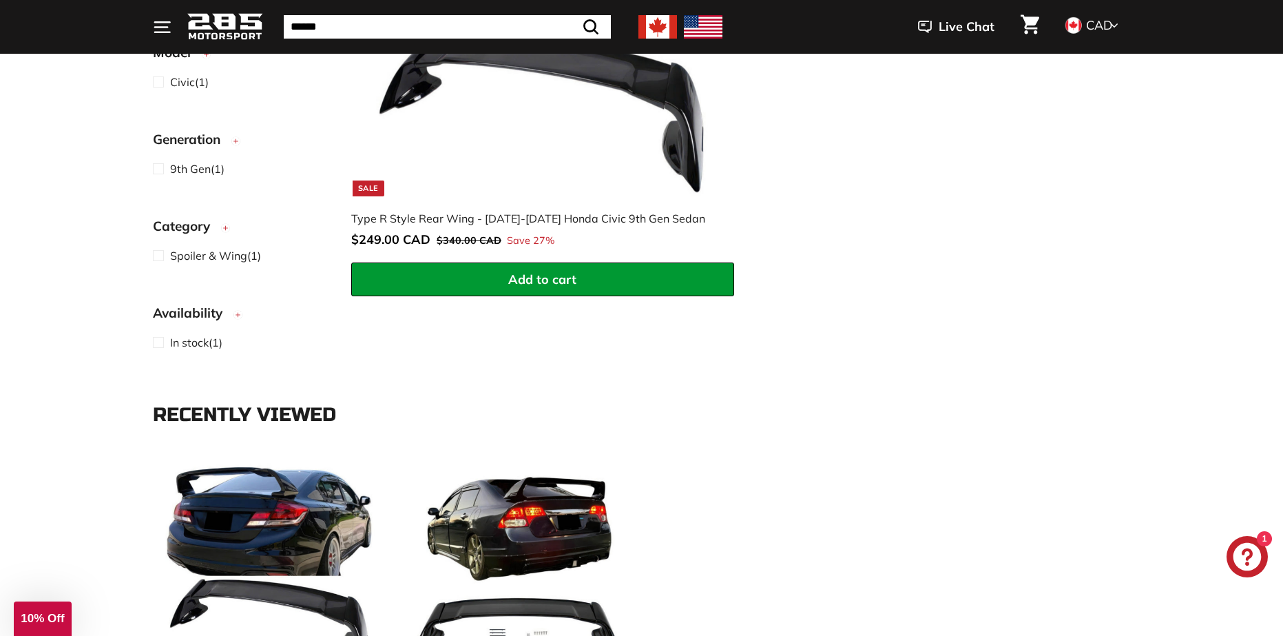
scroll to position [207, 0]
